Goal: Register for event/course

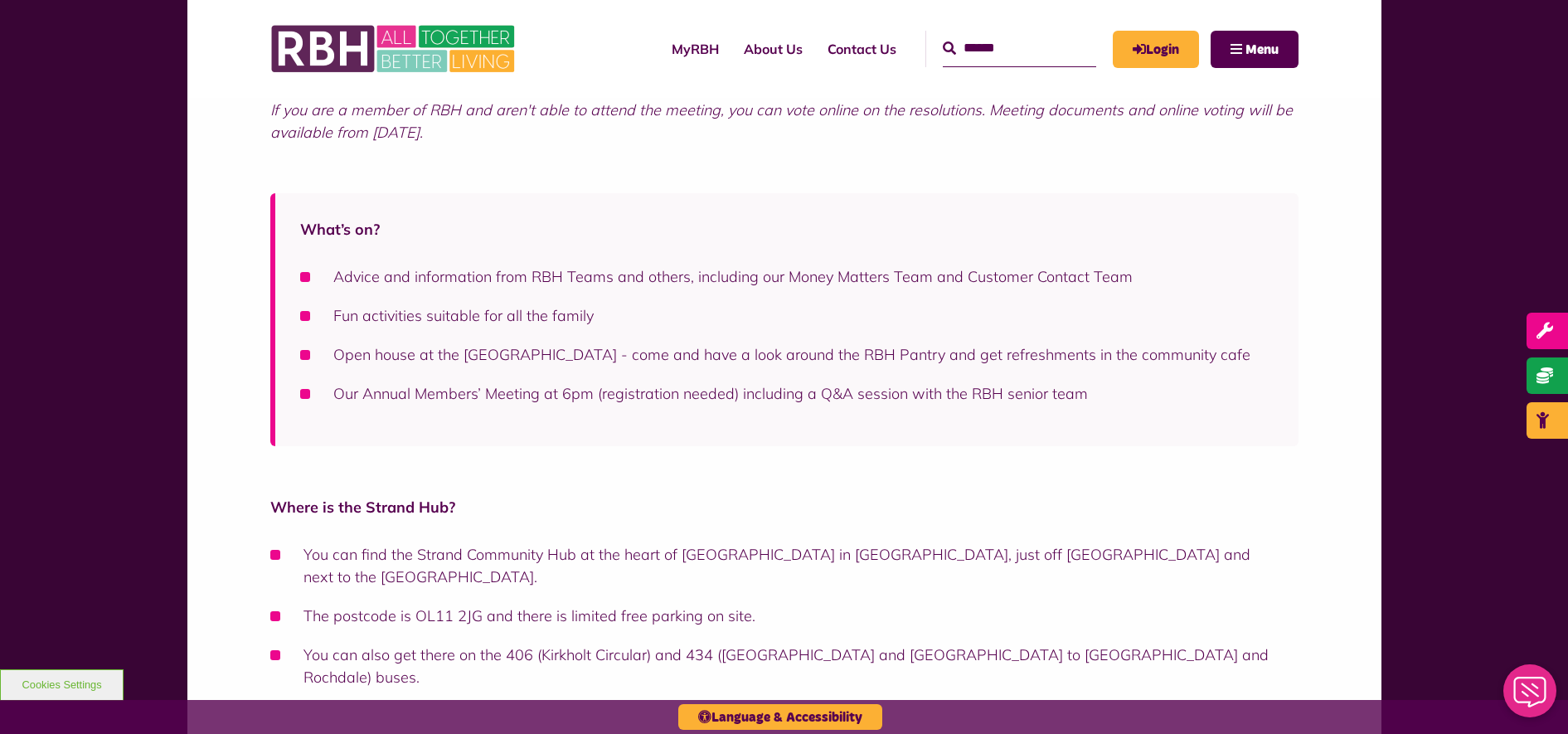
scroll to position [1037, 0]
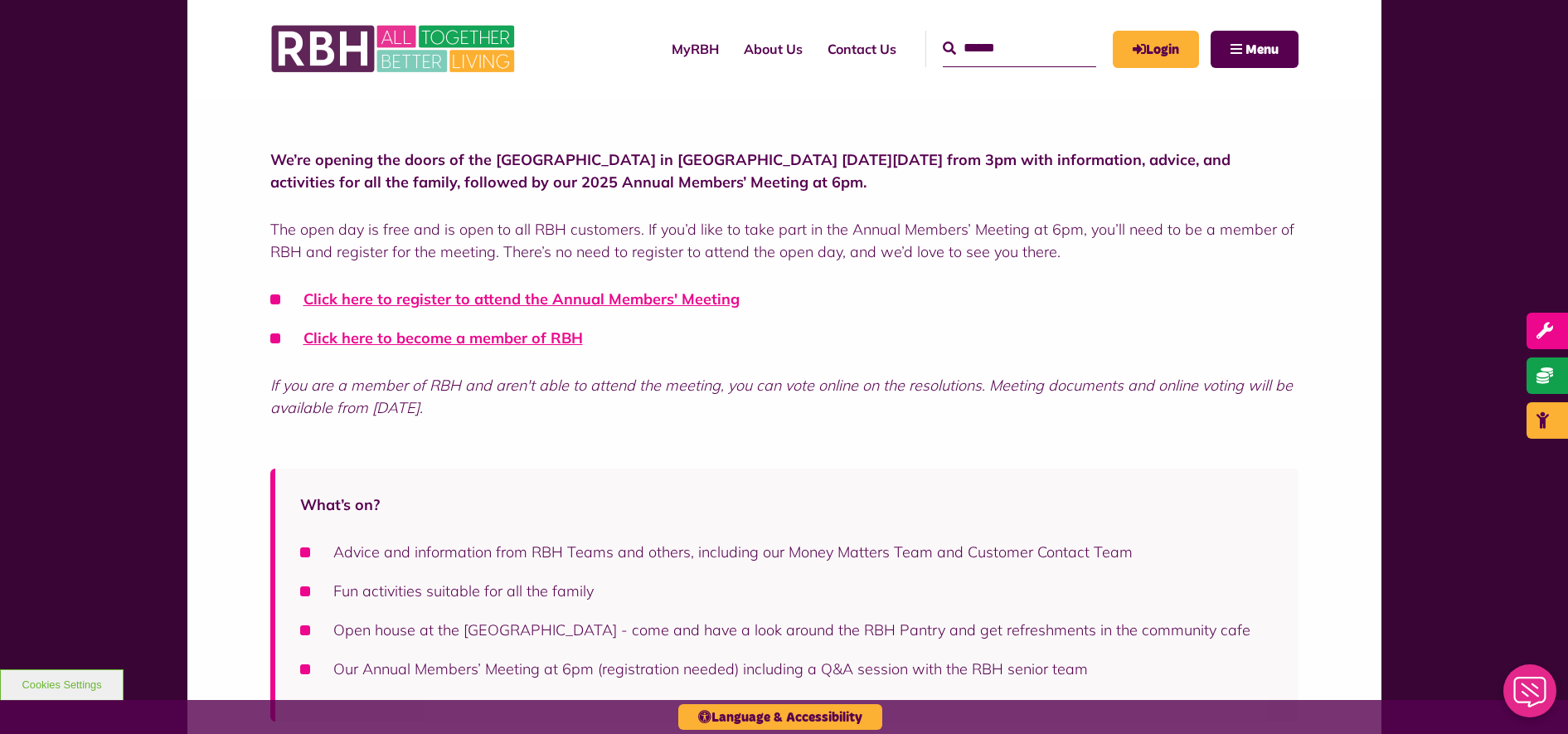
scroll to position [414, 0]
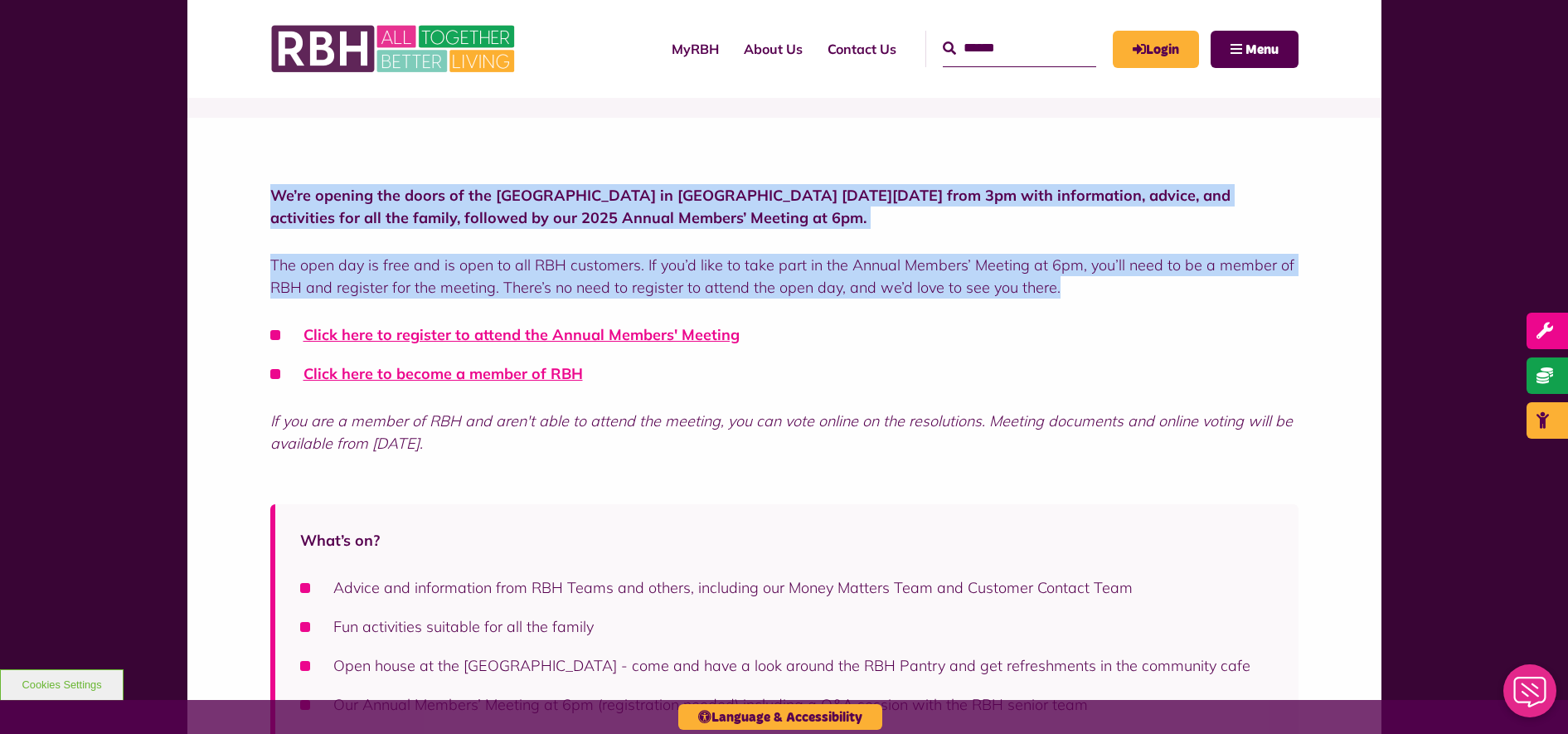
drag, startPoint x: 1078, startPoint y: 290, endPoint x: 265, endPoint y: 188, distance: 819.4
click at [265, 188] on div "We’re opening the doors of the [GEOGRAPHIC_DATA] in [GEOGRAPHIC_DATA] [DATE][DA…" at bounding box center [784, 307] width 1194 height 378
drag, startPoint x: 265, startPoint y: 188, endPoint x: 278, endPoint y: 192, distance: 13.6
click at [278, 192] on strong "We’re opening the doors of the [GEOGRAPHIC_DATA] in [GEOGRAPHIC_DATA] [DATE][DA…" at bounding box center [750, 206] width 960 height 42
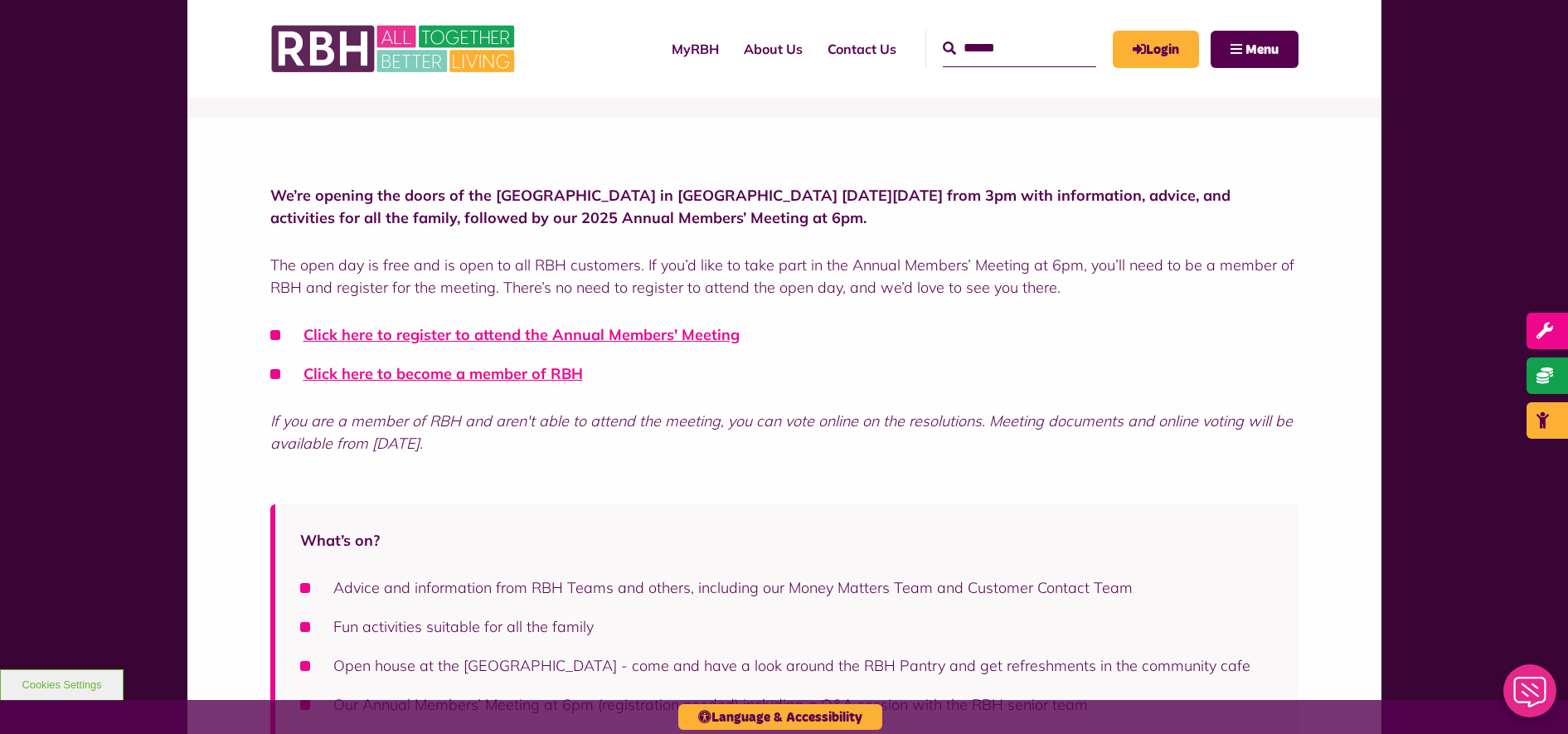
click at [802, 426] on em "If you are a member of RBH and aren't able to attend the meeting, you can vote …" at bounding box center [781, 431] width 1022 height 42
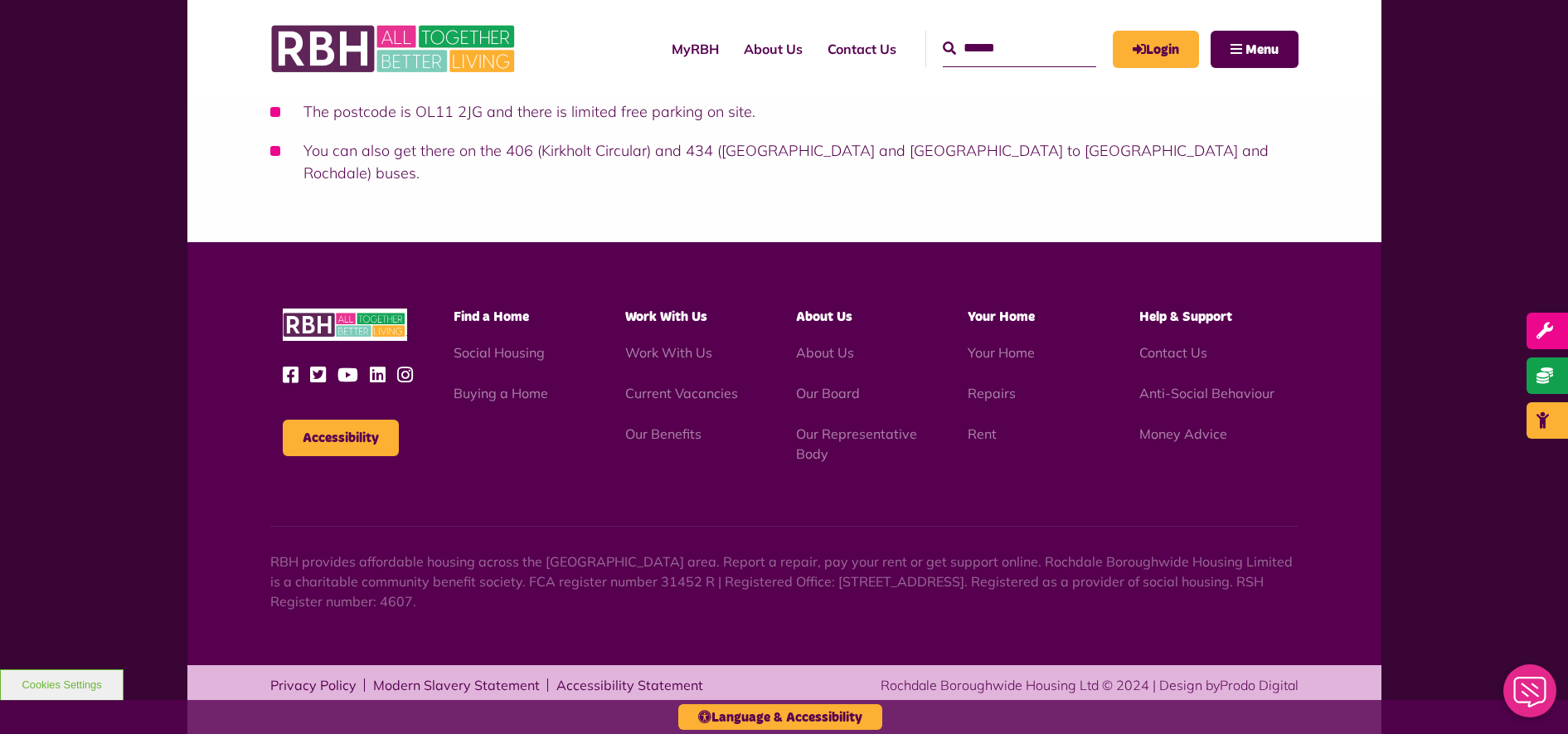
scroll to position [1126, 0]
